Goal: Information Seeking & Learning: Learn about a topic

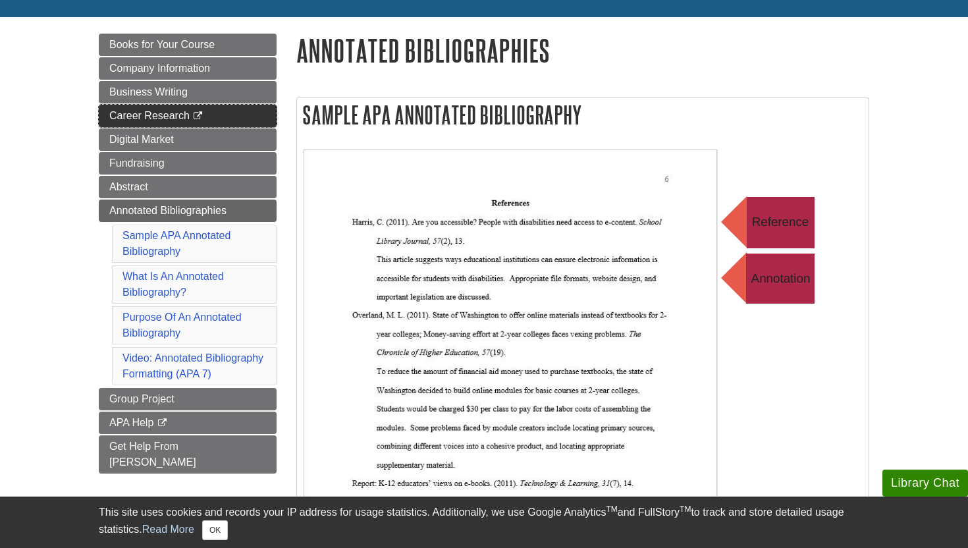
scroll to position [131, 0]
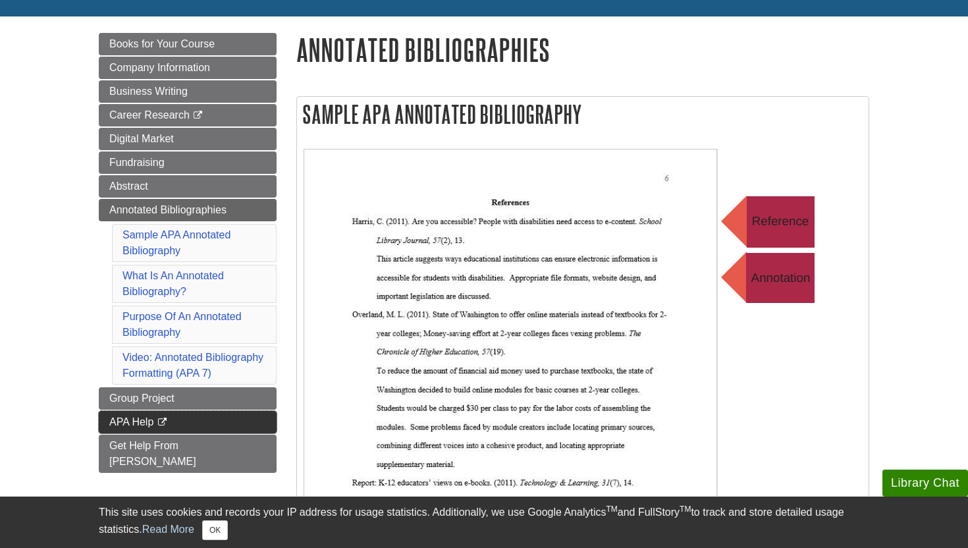
click at [146, 428] on link "APA Help This link opens in a new window" at bounding box center [188, 422] width 178 height 22
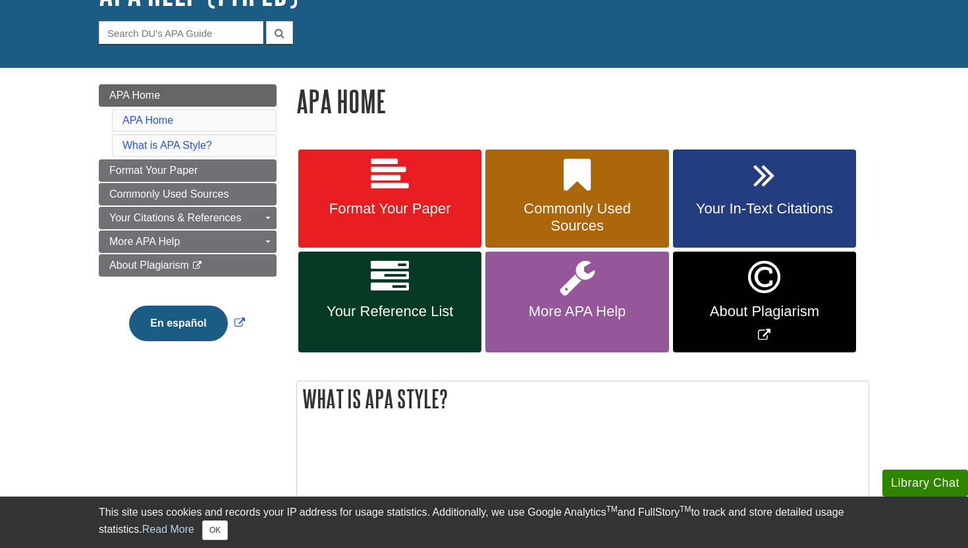
scroll to position [115, 0]
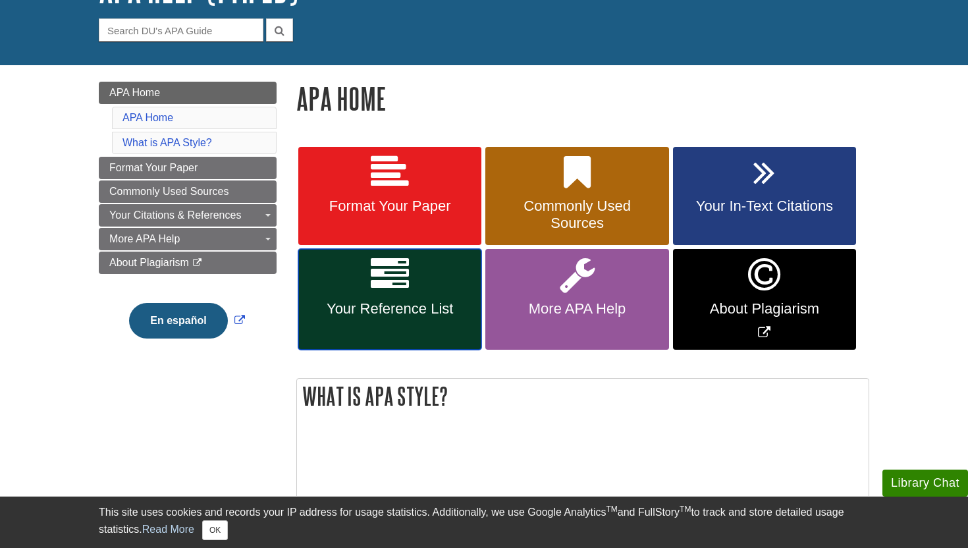
click at [421, 304] on span "Your Reference List" at bounding box center [389, 308] width 163 height 17
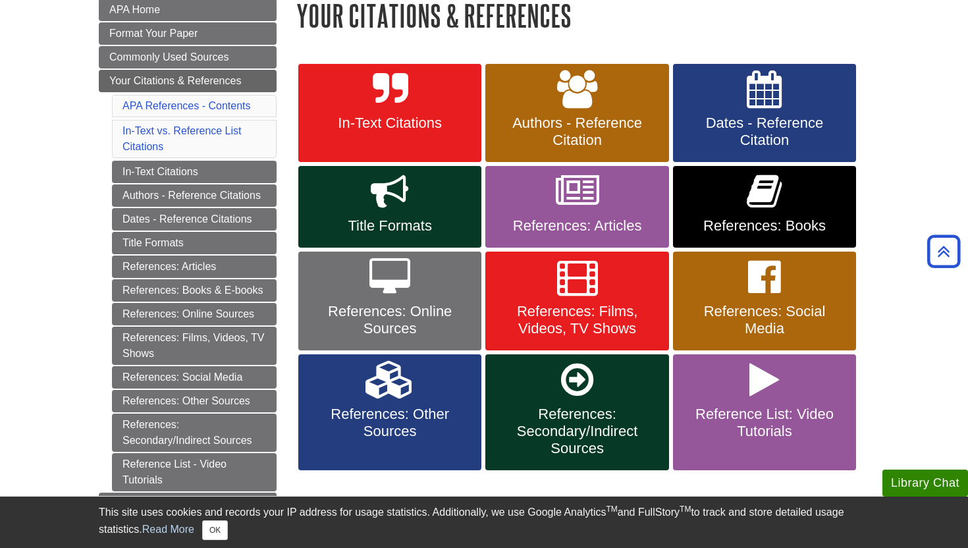
scroll to position [200, 0]
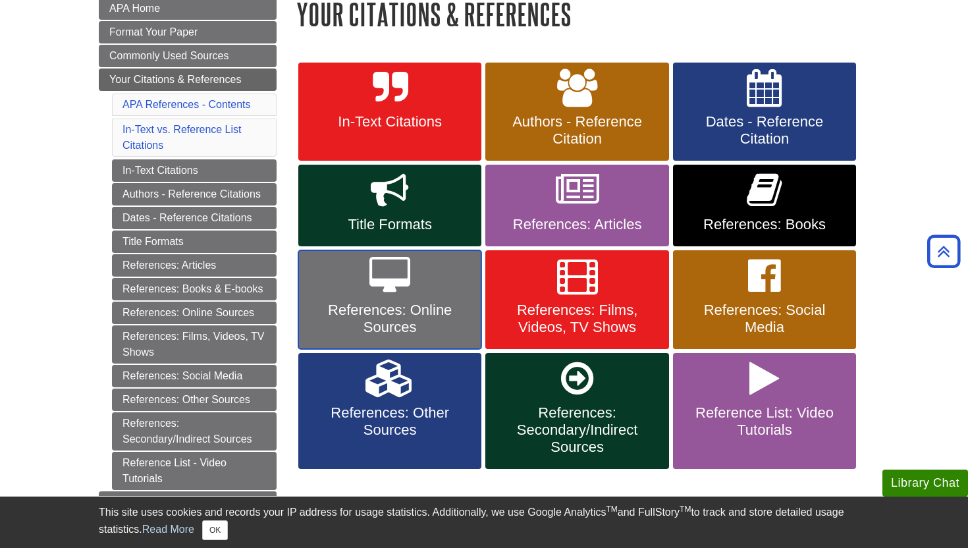
click at [427, 322] on span "References: Online Sources" at bounding box center [389, 319] width 163 height 34
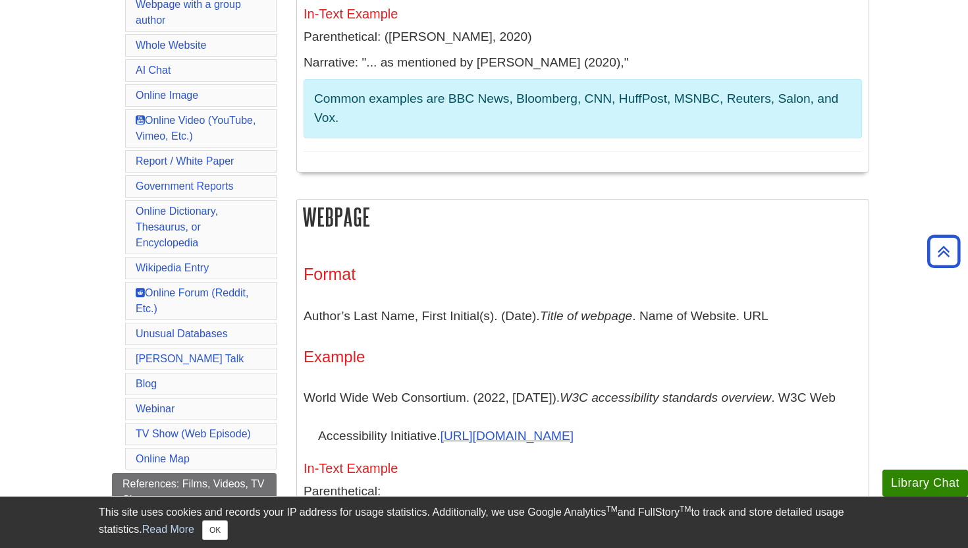
scroll to position [520, 0]
